Goal: Information Seeking & Learning: Learn about a topic

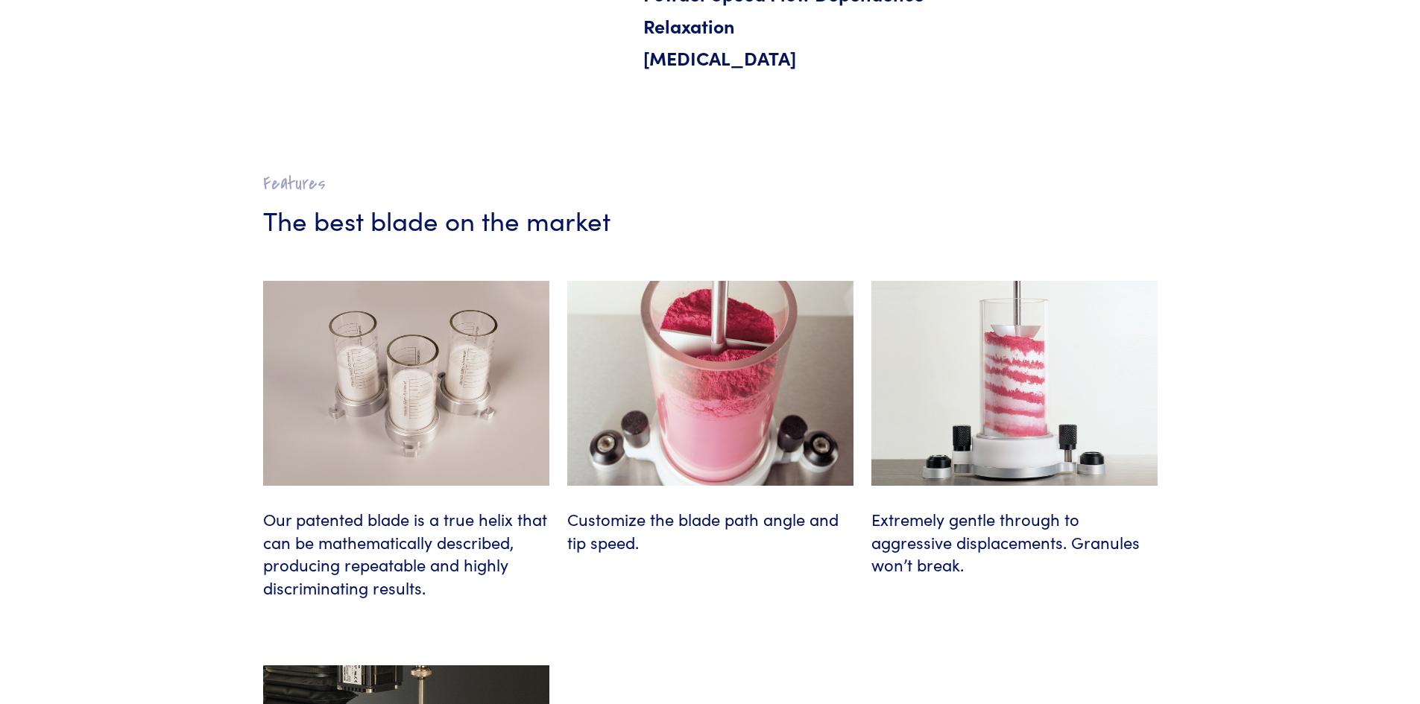
scroll to position [1118, 0]
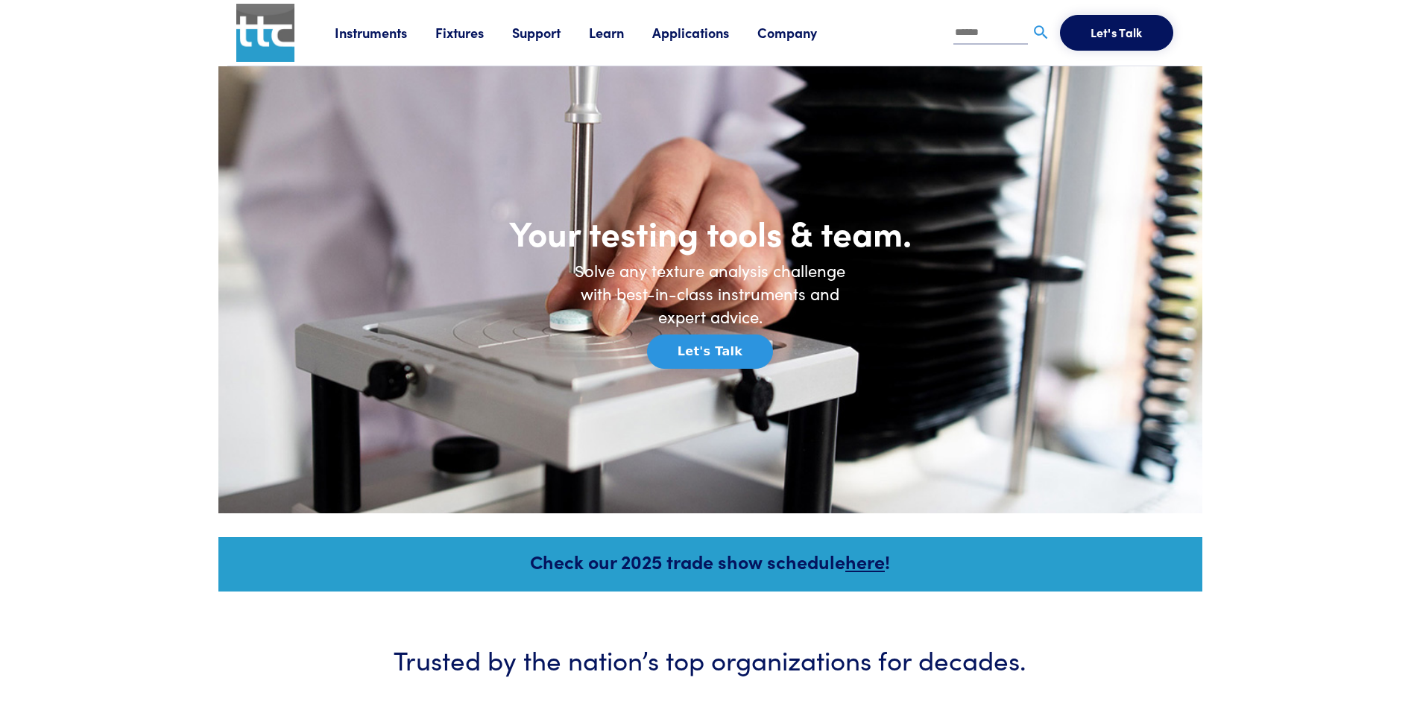
click at [599, 34] on link "Learn" at bounding box center [620, 32] width 63 height 19
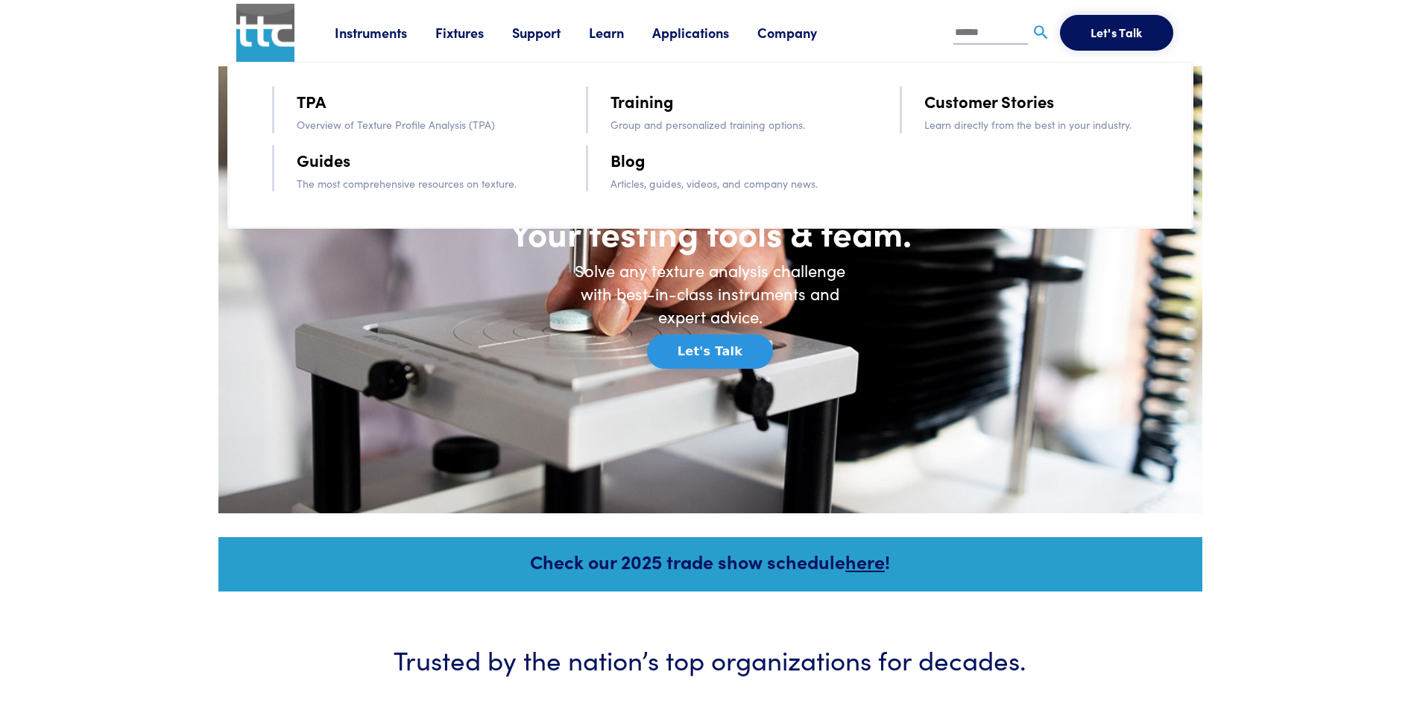
click at [669, 110] on link "Training" at bounding box center [642, 101] width 63 height 26
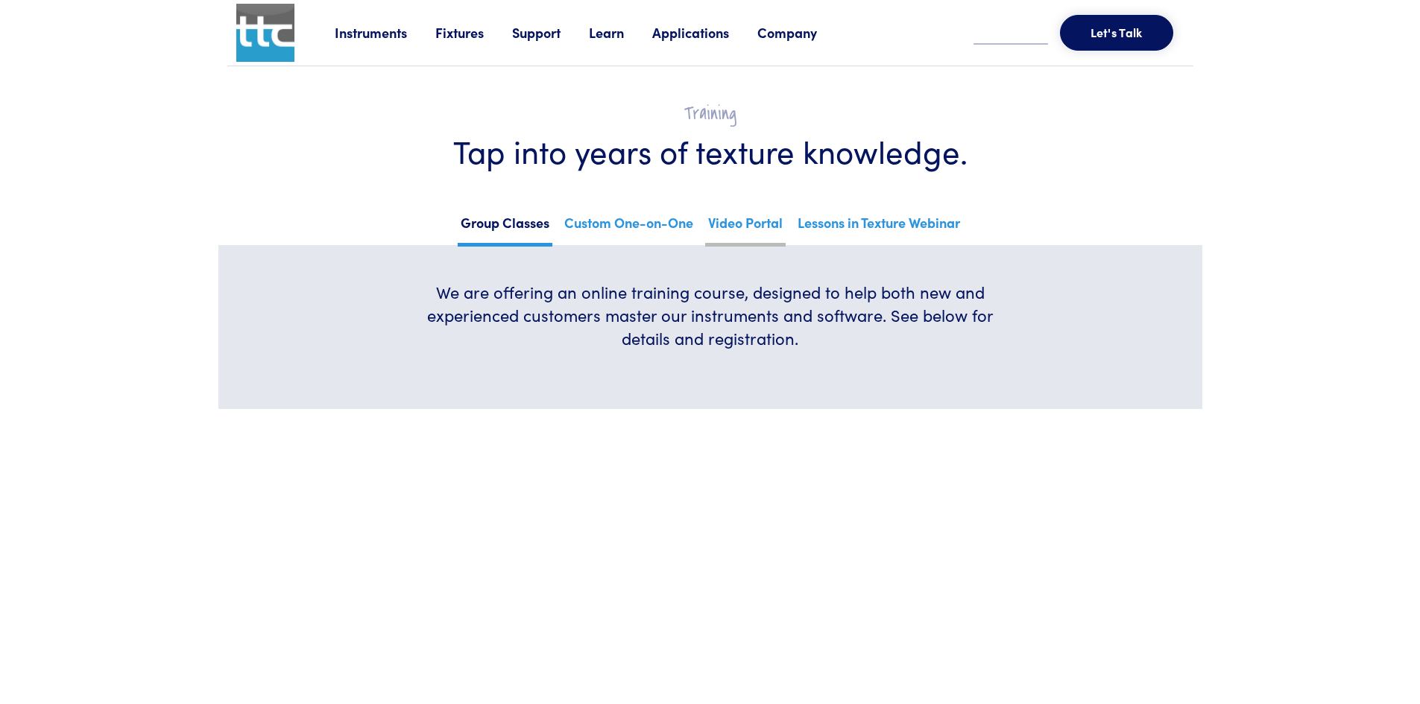
click at [713, 221] on link "Video Portal" at bounding box center [745, 228] width 81 height 37
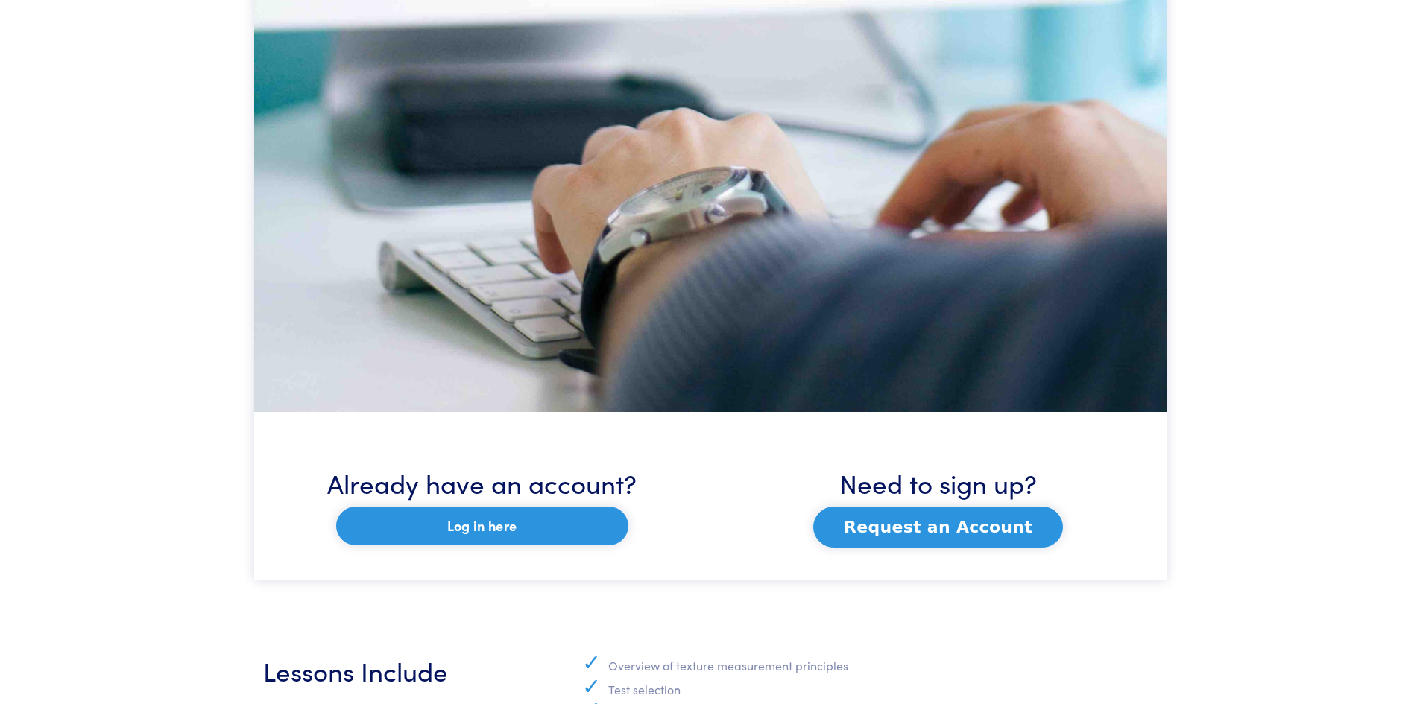
scroll to position [745, 0]
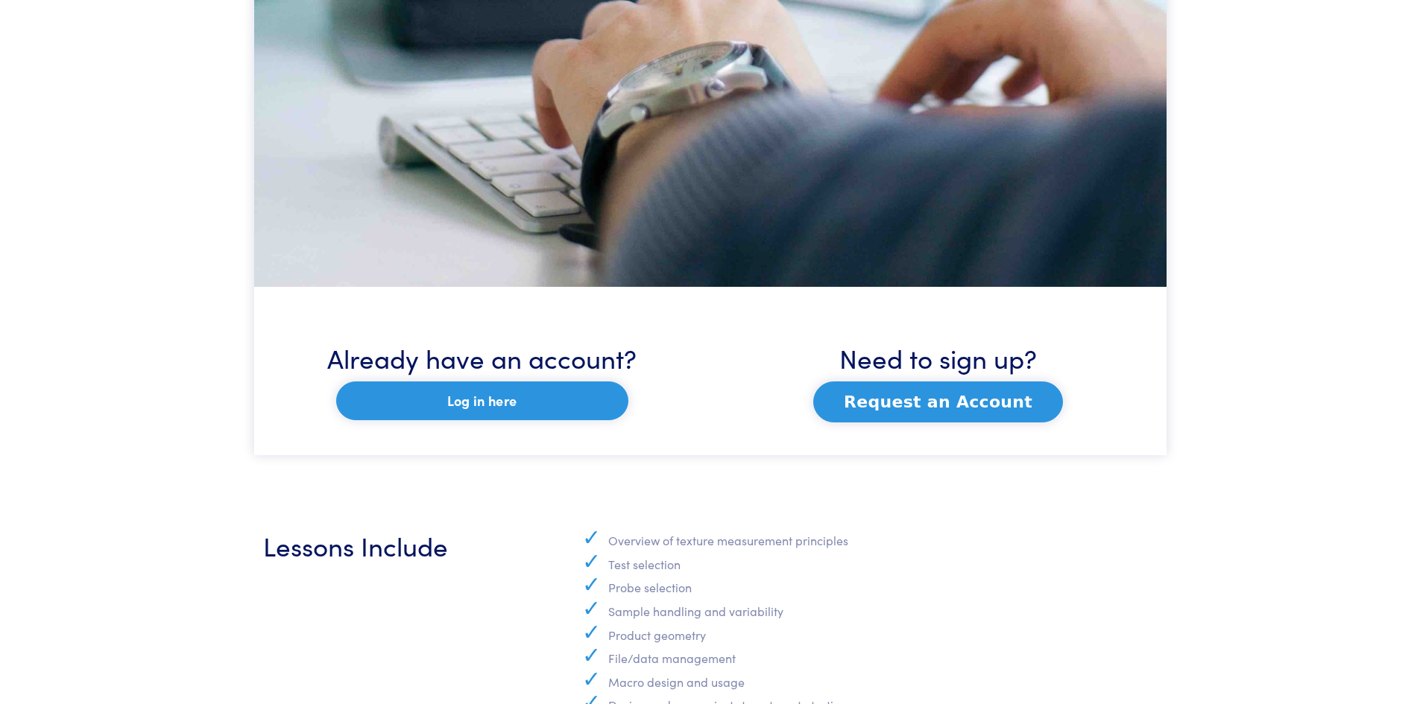
click at [473, 409] on link "Log in here" at bounding box center [482, 401] width 292 height 39
